Goal: Transaction & Acquisition: Purchase product/service

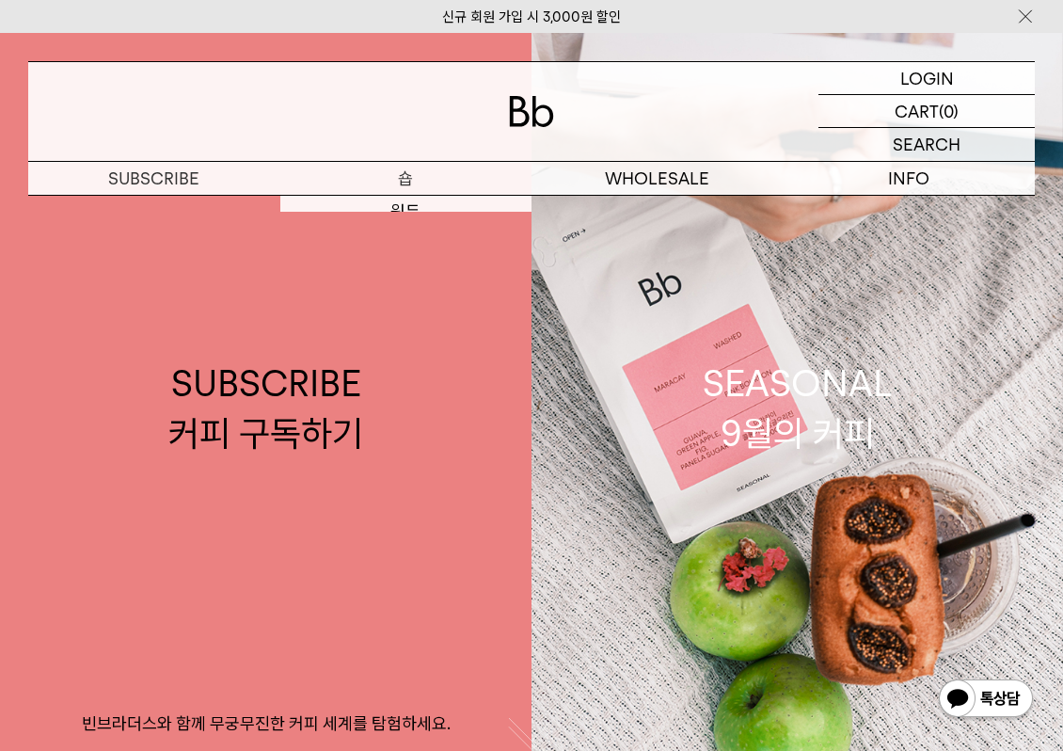
click at [416, 178] on p "숍" at bounding box center [406, 178] width 252 height 33
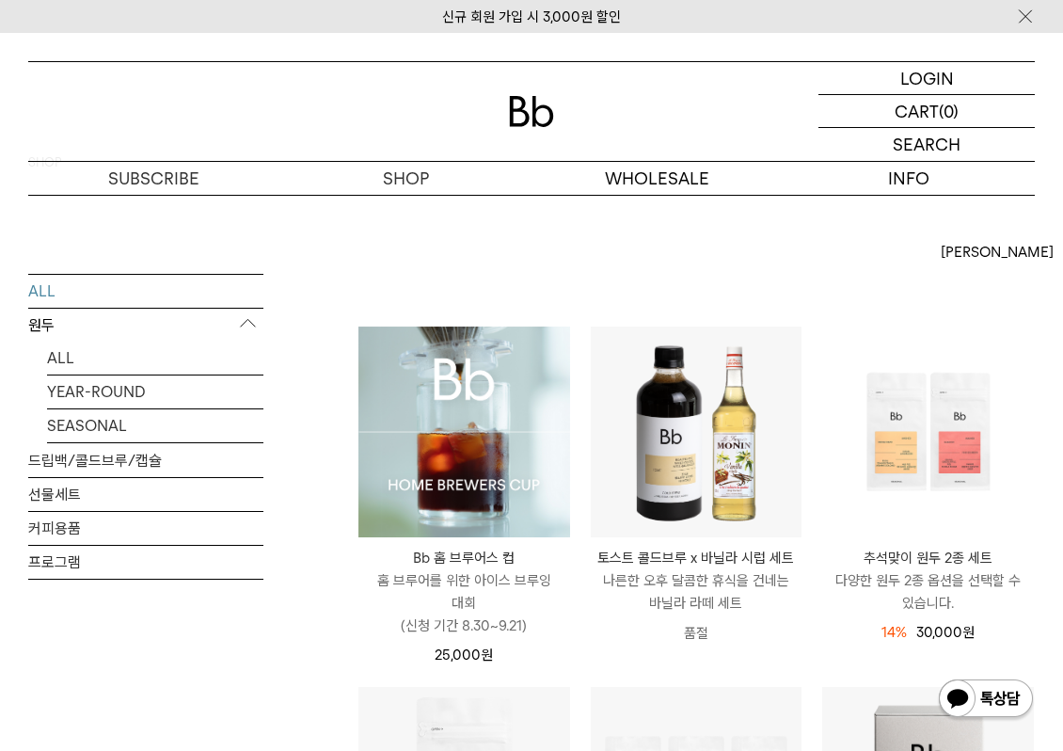
scroll to position [65, 0]
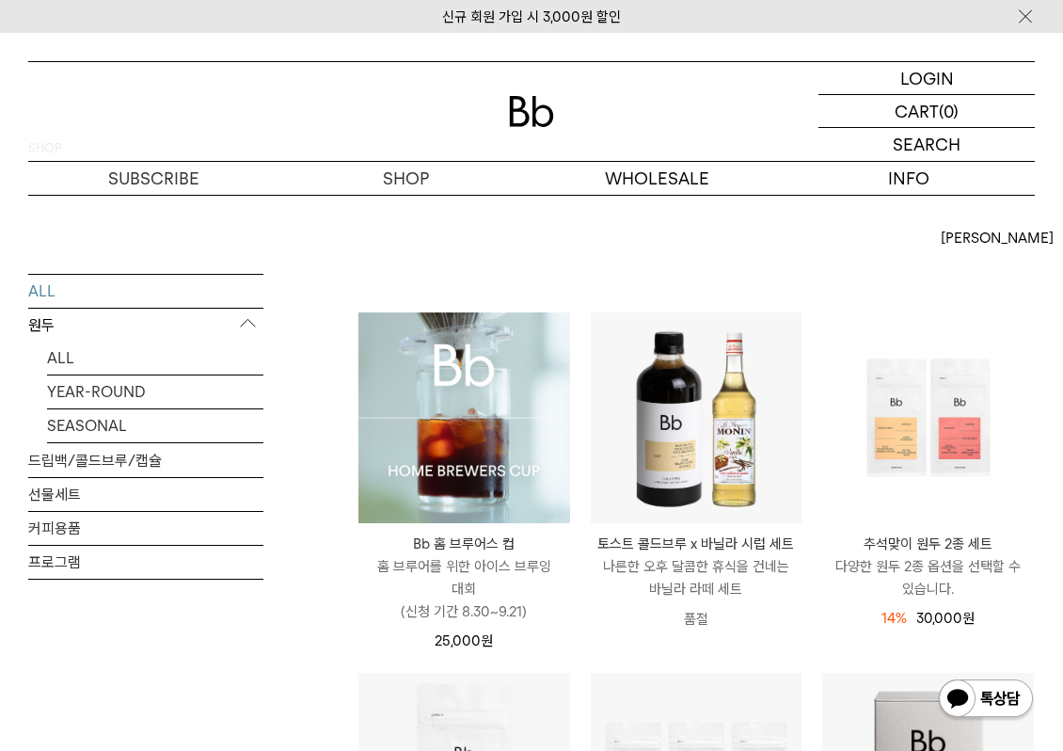
click at [431, 532] on p "Bb 홈 브루어스 컵" at bounding box center [464, 543] width 212 height 23
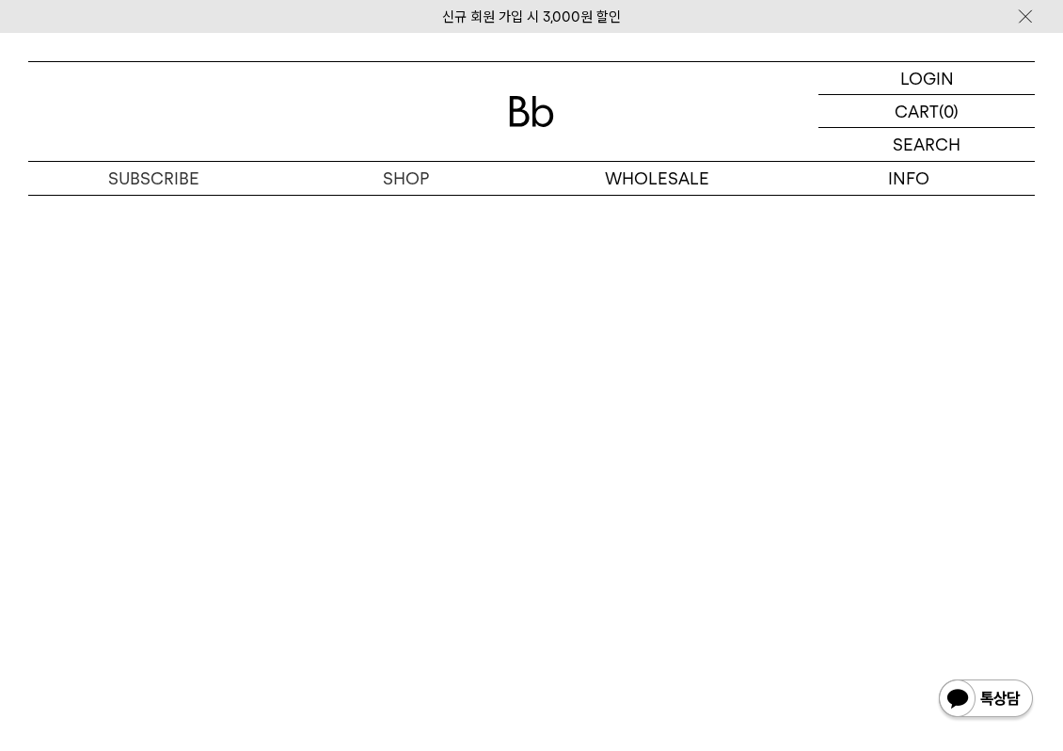
scroll to position [8595, 0]
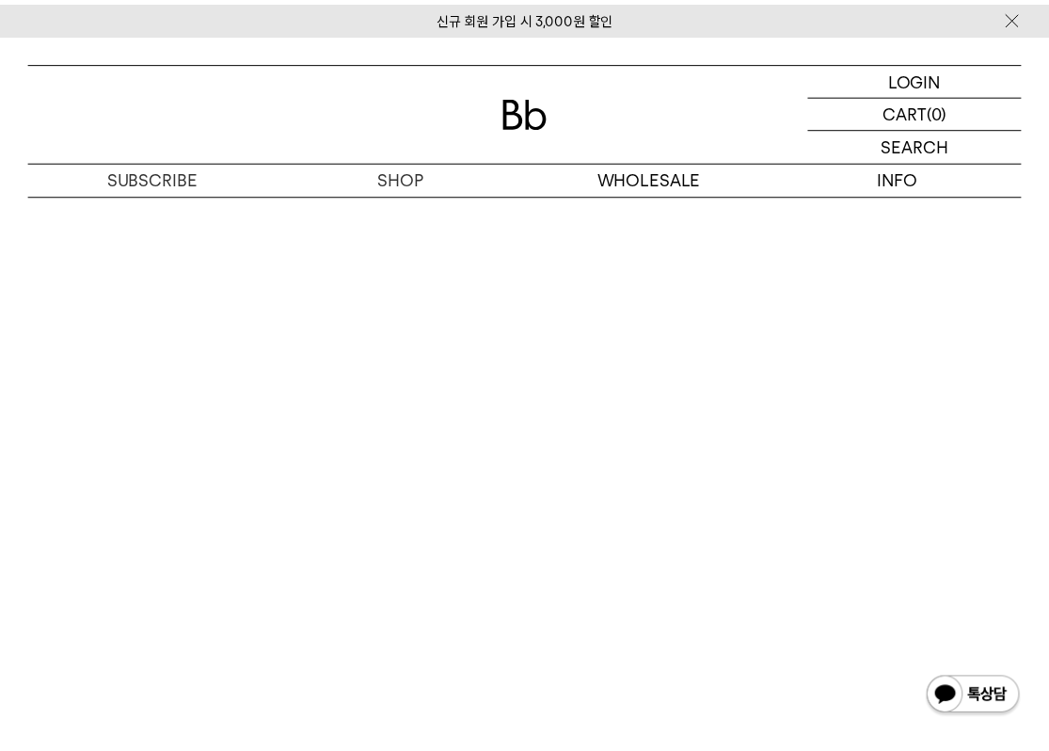
scroll to position [8152, 0]
